Goal: Check status: Check status

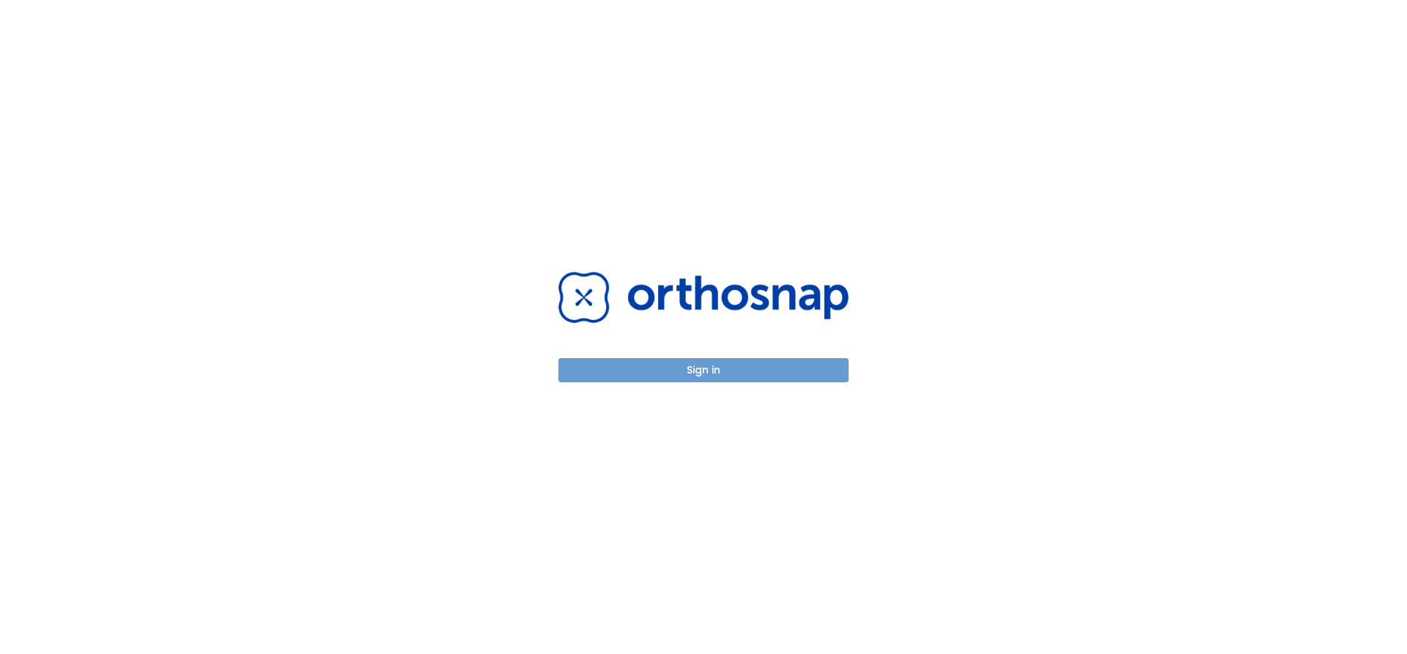
click at [638, 374] on button "Sign in" at bounding box center [703, 370] width 290 height 24
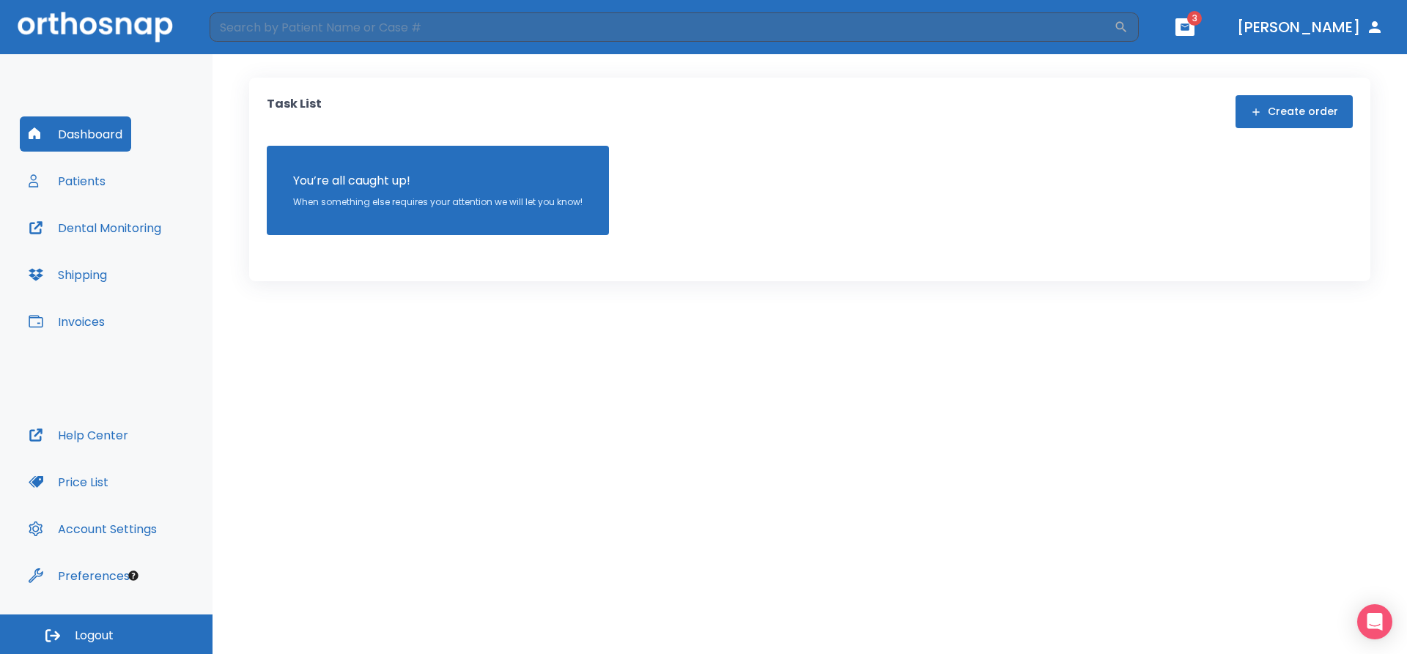
click at [1190, 31] on icon "button" at bounding box center [1184, 27] width 10 height 10
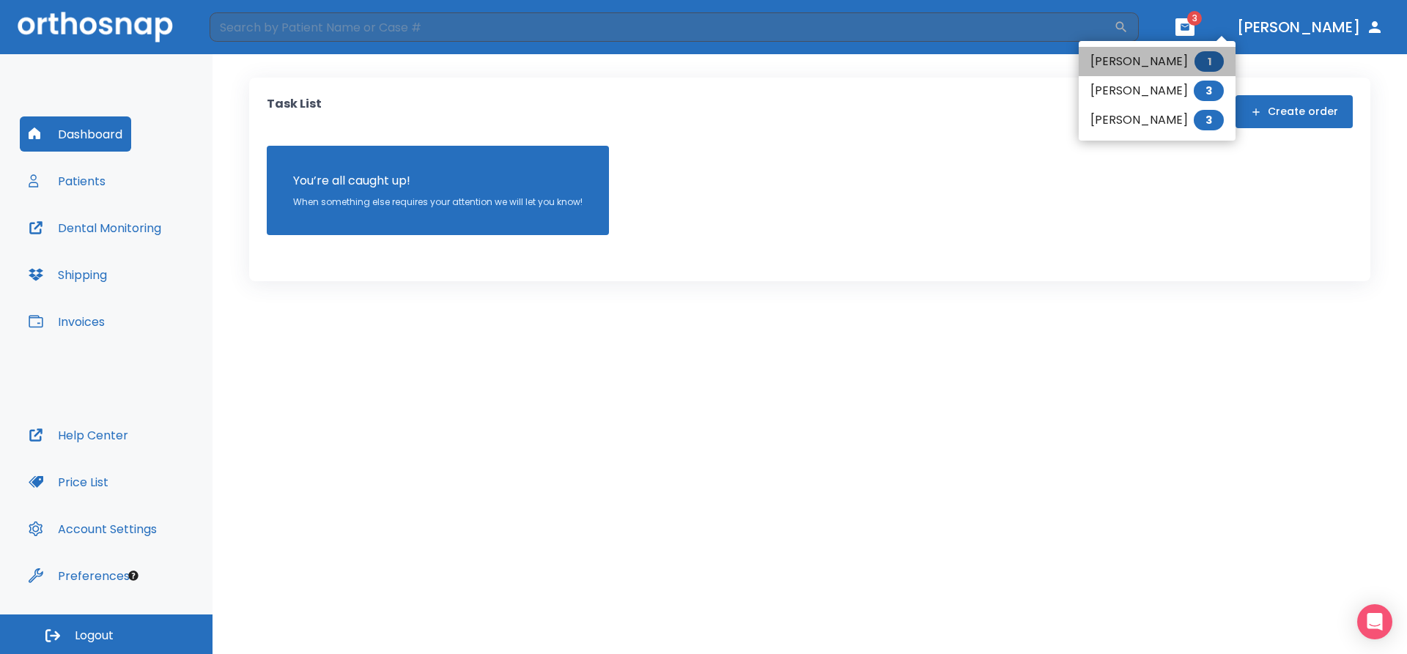
click at [1146, 64] on li "Sankalp Ogale 1" at bounding box center [1156, 61] width 157 height 29
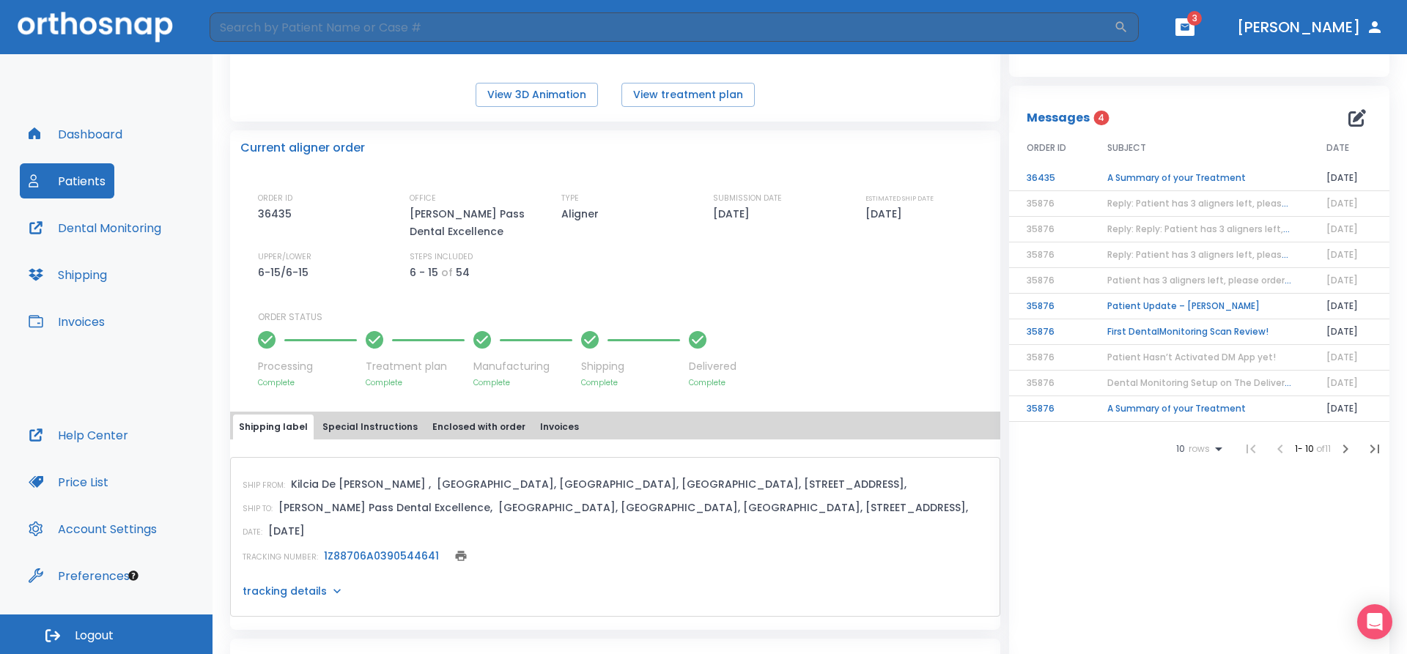
scroll to position [276, 0]
click at [705, 89] on button "View treatment plan" at bounding box center [687, 94] width 133 height 24
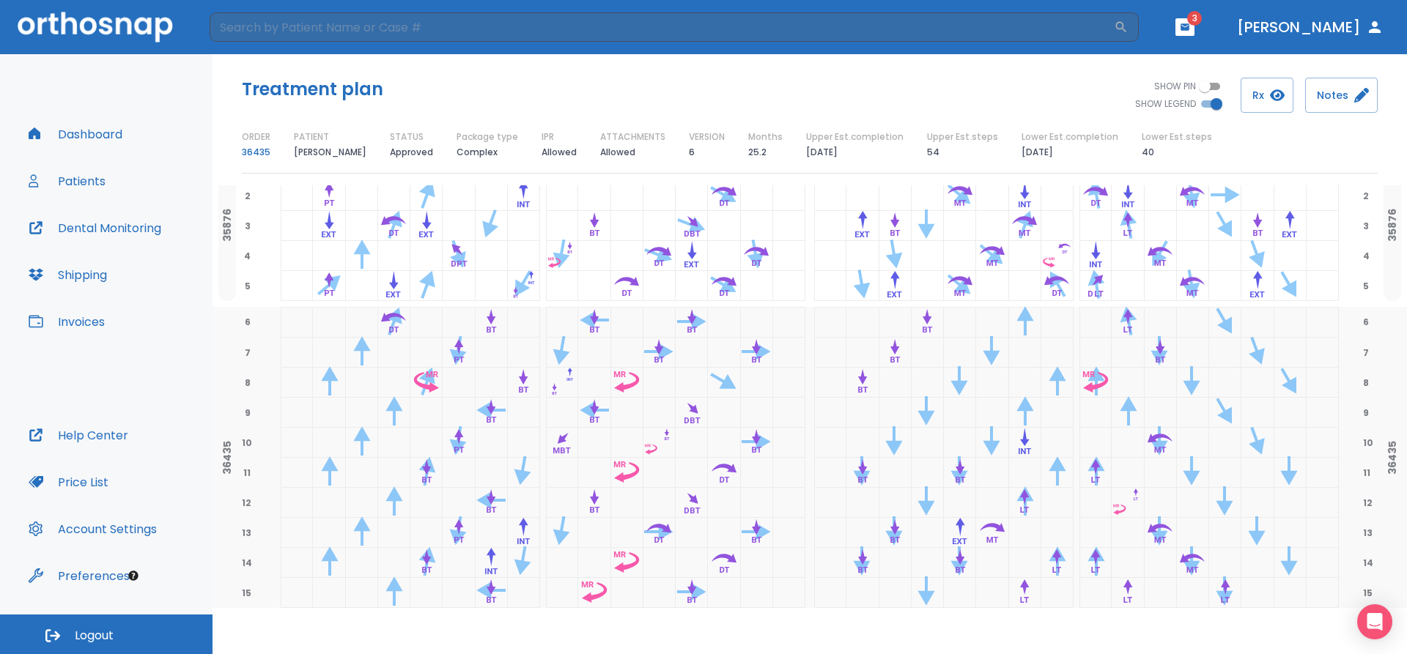
scroll to position [207, 0]
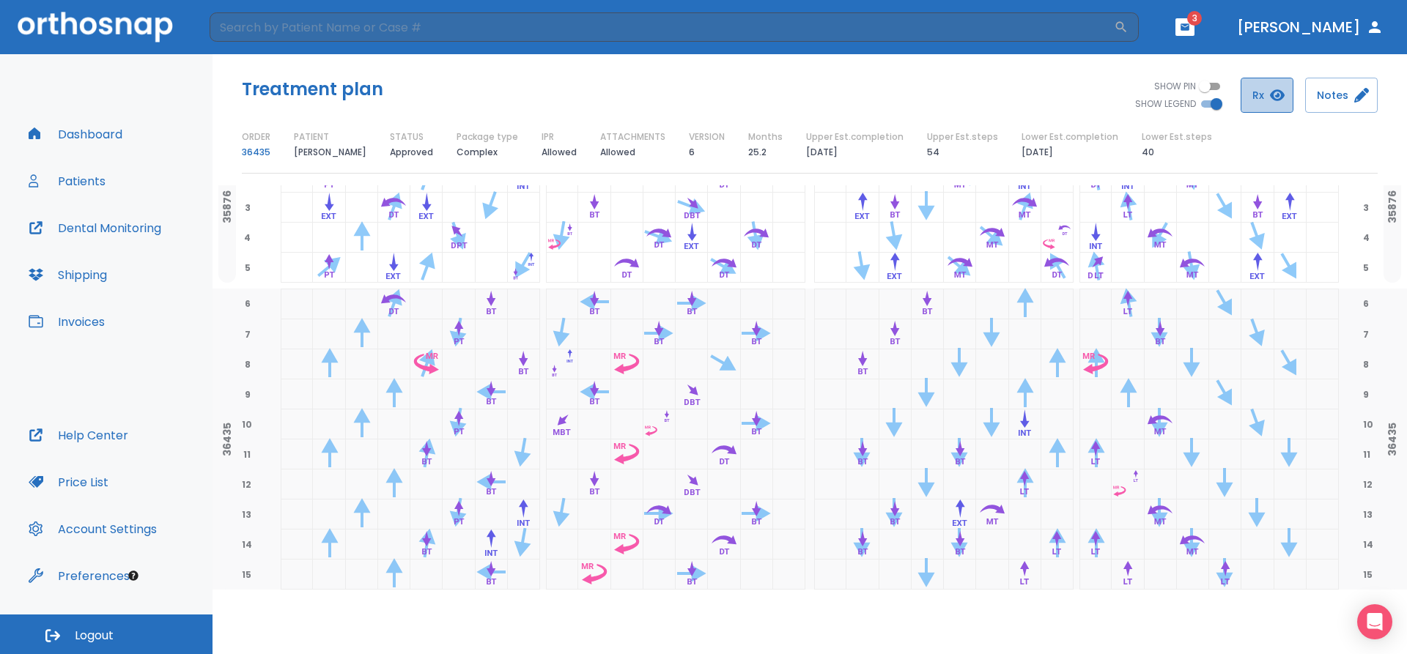
click at [1249, 86] on button "Rx" at bounding box center [1266, 95] width 53 height 35
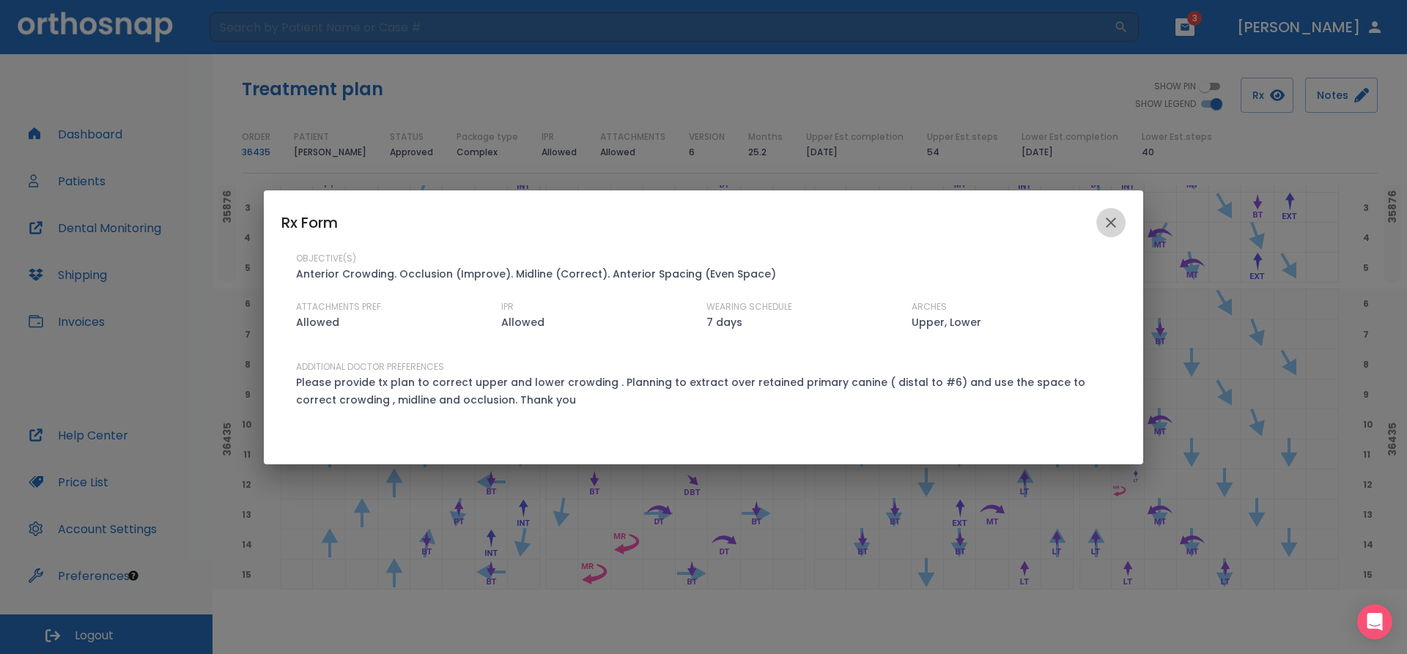
click at [1113, 215] on icon "close" at bounding box center [1111, 223] width 18 height 18
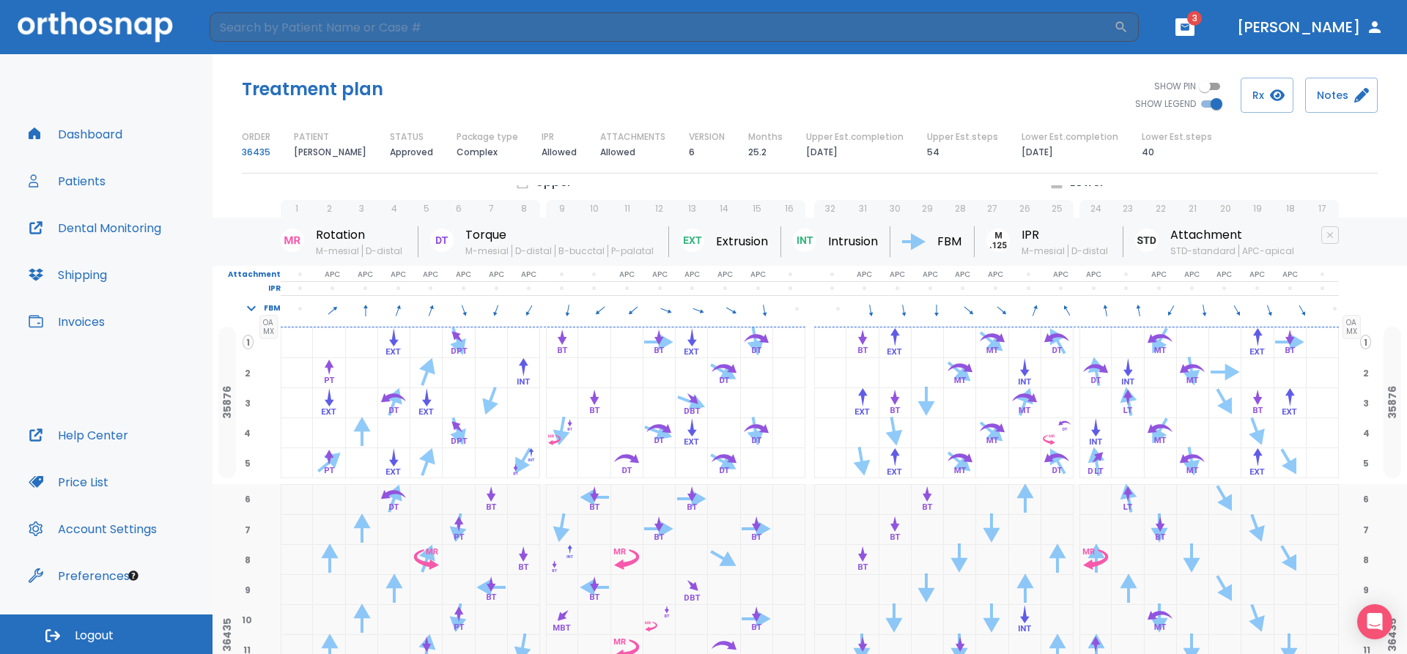
scroll to position [0, 0]
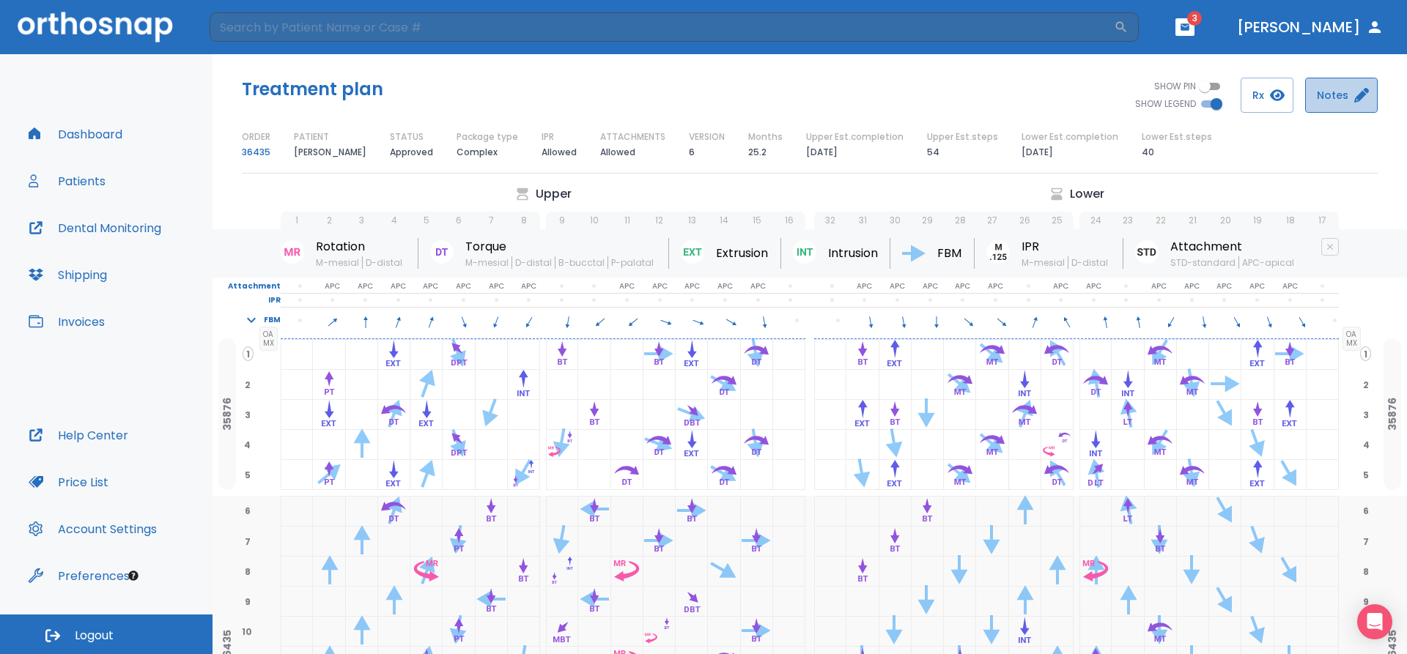
click at [1344, 78] on button "Notes" at bounding box center [1341, 95] width 73 height 35
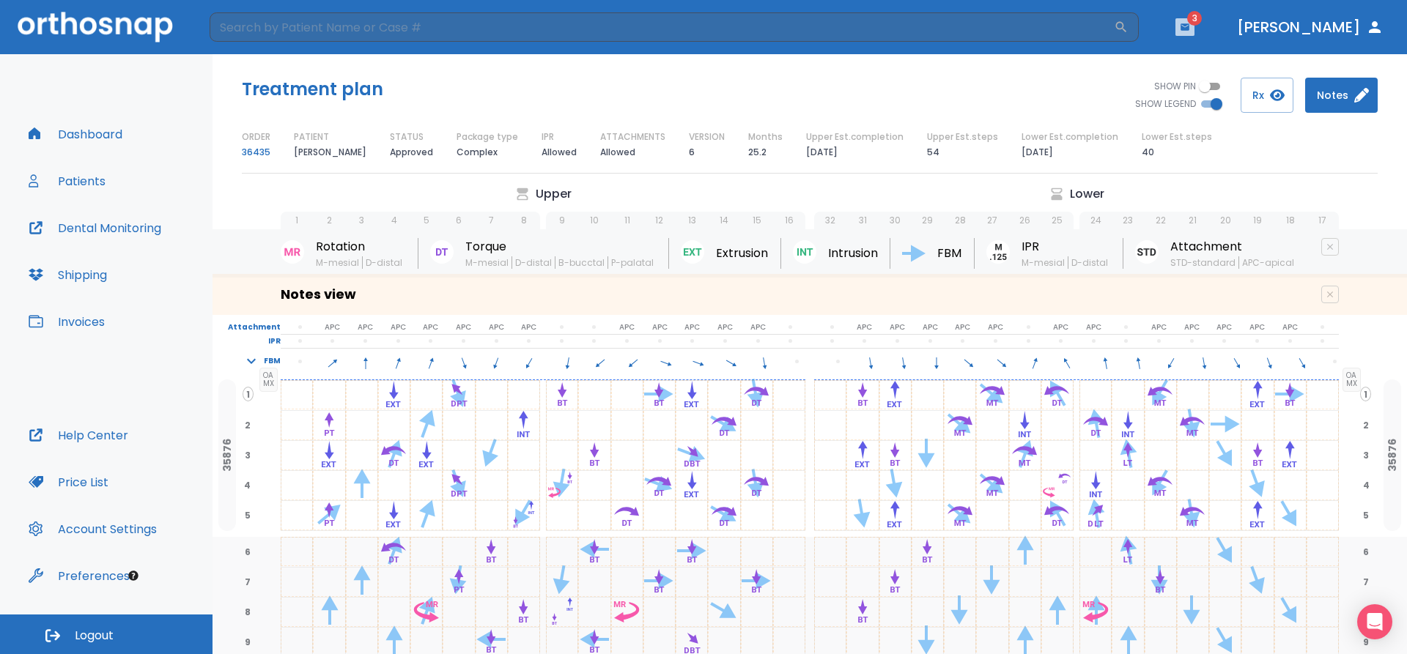
click at [1189, 29] on icon "button" at bounding box center [1184, 26] width 9 height 7
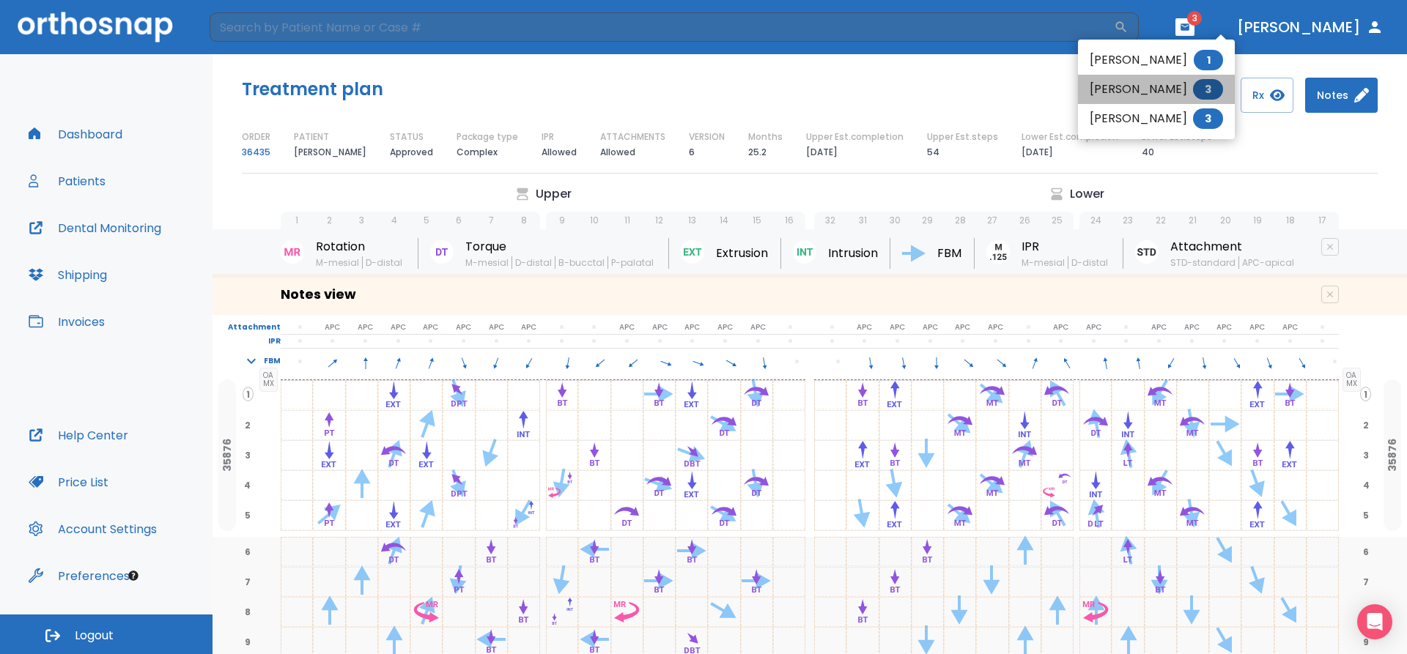
click at [1215, 91] on span "3" at bounding box center [1208, 89] width 30 height 21
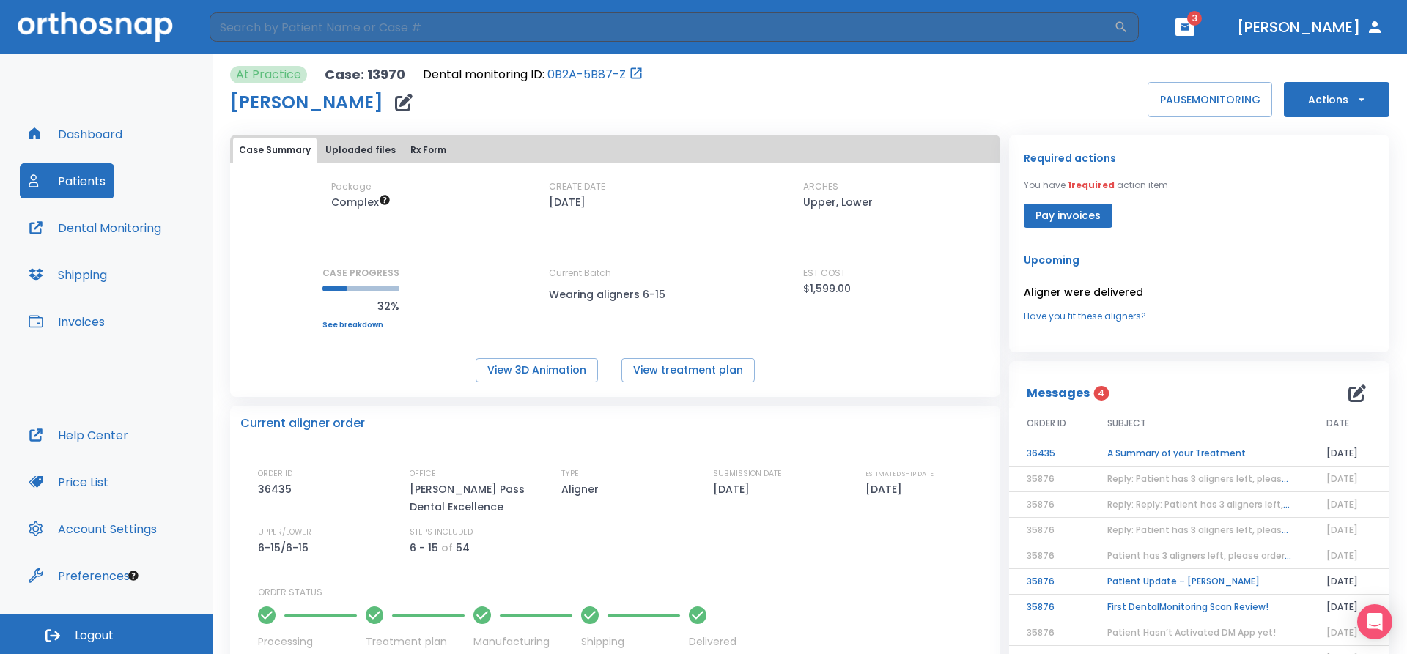
click at [1236, 458] on td "A Summary of your Treatment" at bounding box center [1198, 454] width 219 height 26
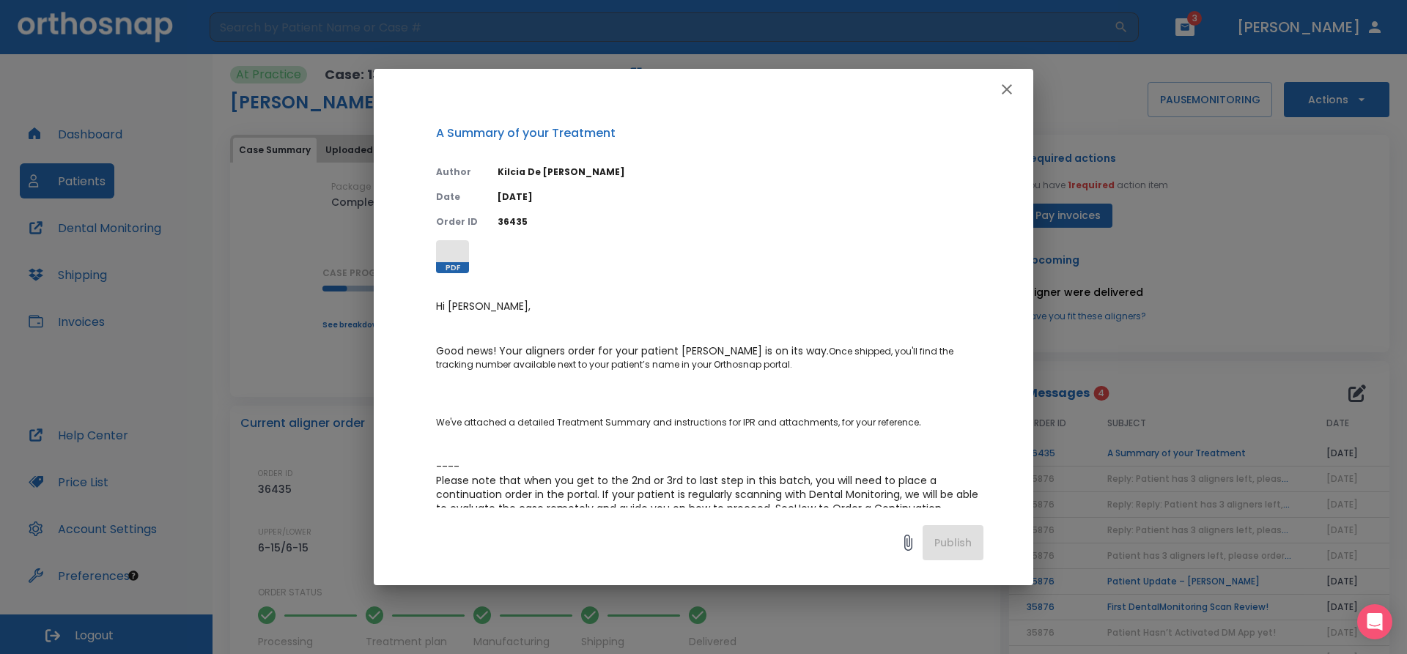
click at [1236, 458] on div "A Summary of your Treatment Author Kilcia De Jesus Date 09/15/25 Order ID 36435…" at bounding box center [703, 327] width 1407 height 654
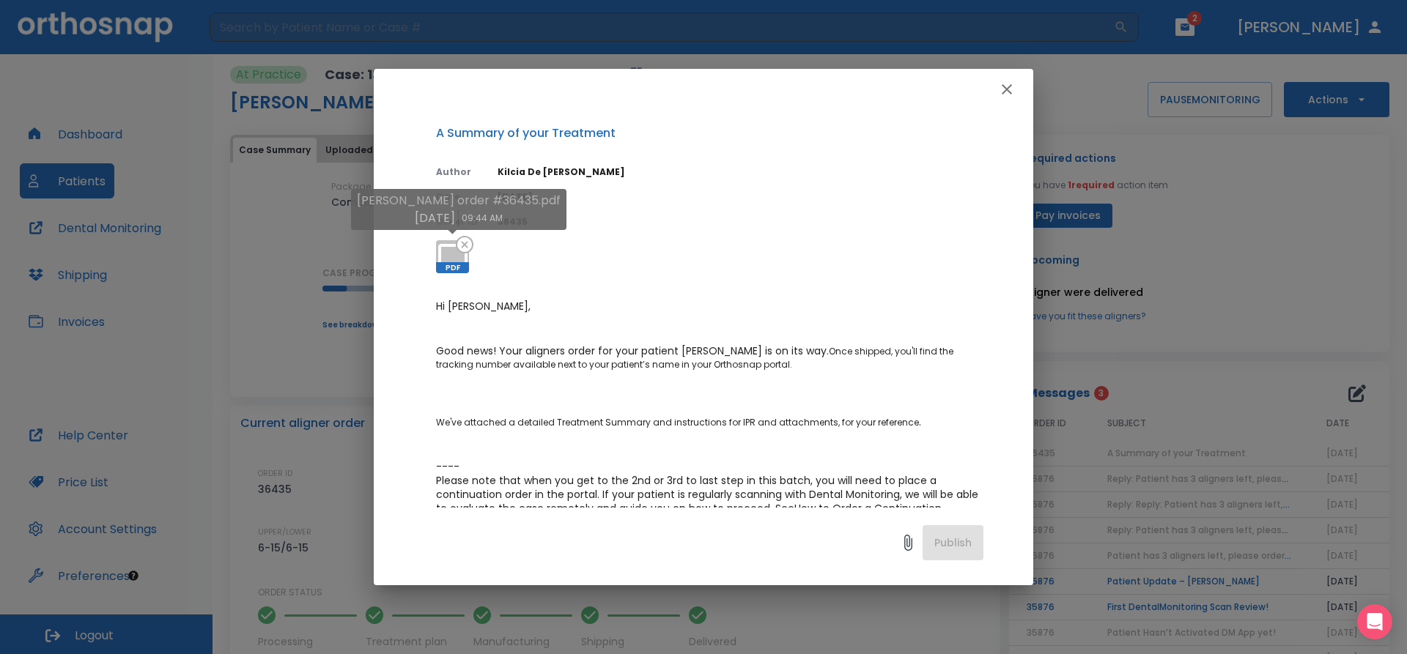
click at [448, 253] on icon at bounding box center [452, 257] width 35 height 35
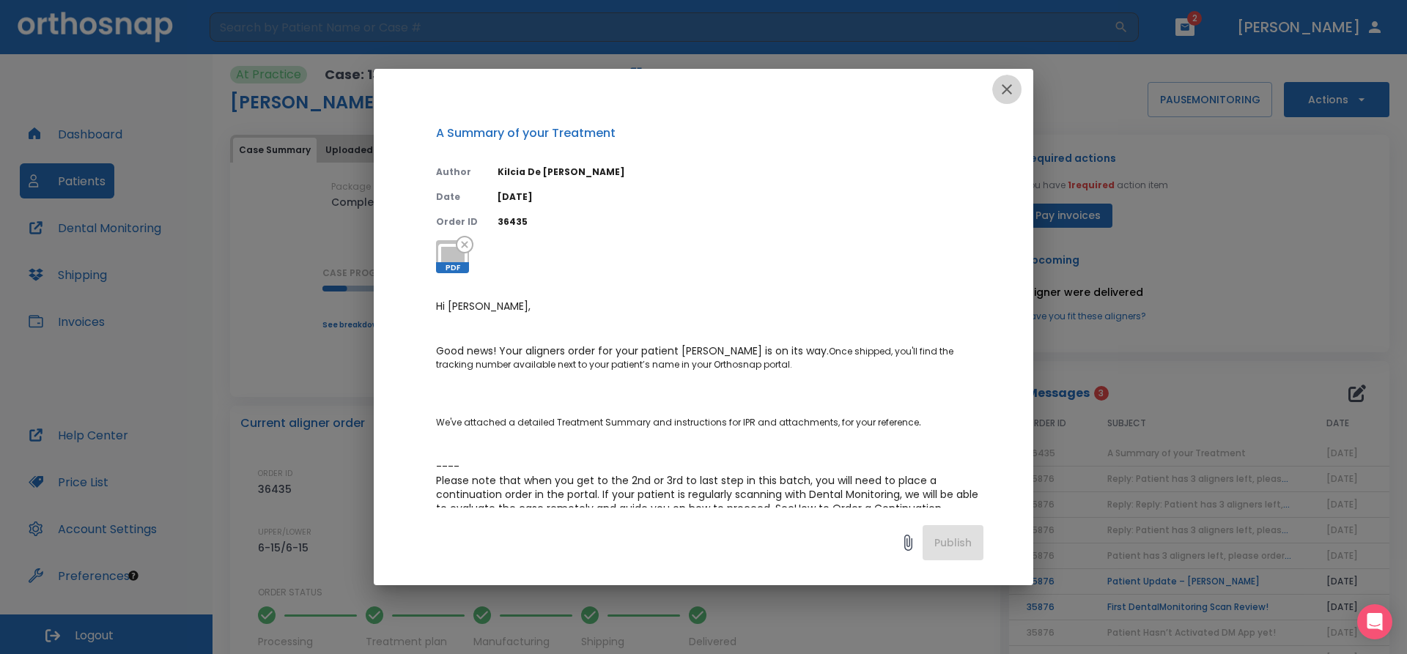
click at [1001, 84] on icon "button" at bounding box center [1007, 90] width 18 height 18
